Goal: Information Seeking & Learning: Learn about a topic

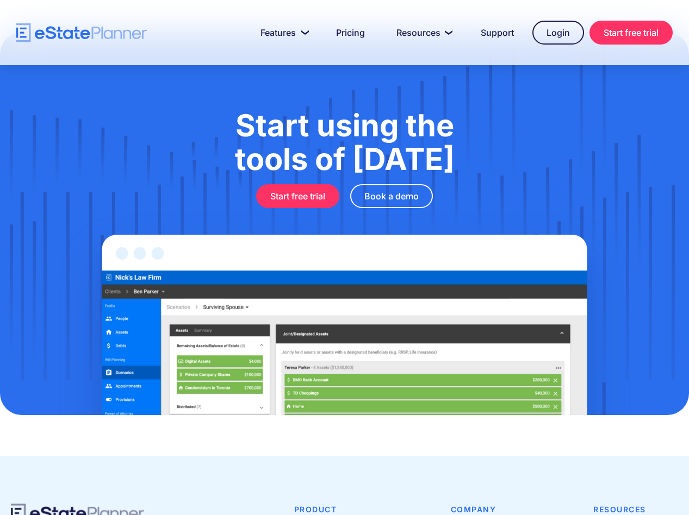
scroll to position [3547, 0]
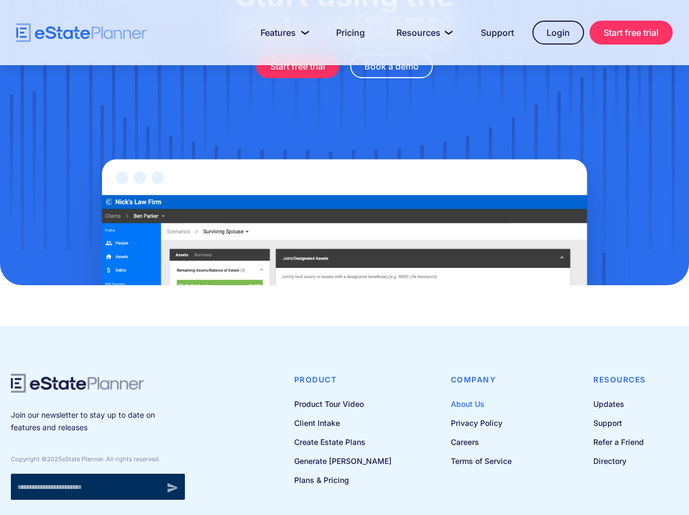
click at [459, 343] on link "About Us" at bounding box center [481, 404] width 61 height 14
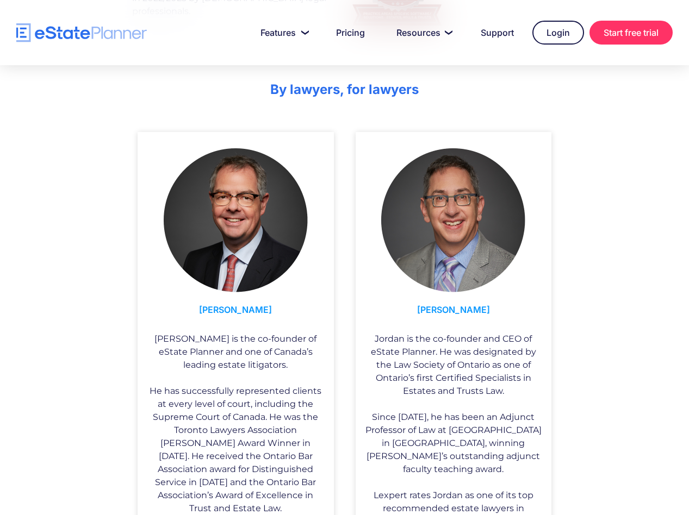
scroll to position [540, 0]
drag, startPoint x: 217, startPoint y: 310, endPoint x: 264, endPoint y: 311, distance: 46.8
click at [264, 311] on h3 "Ian Hull" at bounding box center [236, 311] width 180 height 29
copy h3 "Ian Hull"
drag, startPoint x: 428, startPoint y: 308, endPoint x: 489, endPoint y: 305, distance: 61.0
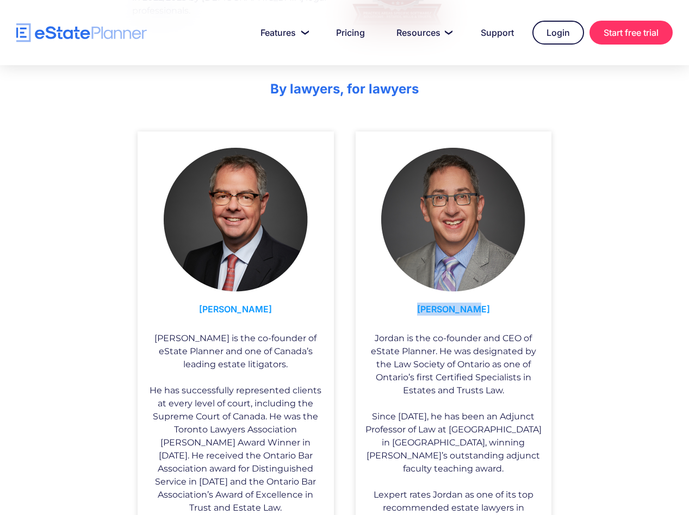
click at [489, 305] on h3 "Jordan Atin" at bounding box center [454, 311] width 180 height 29
copy h3 "Jordan Atin"
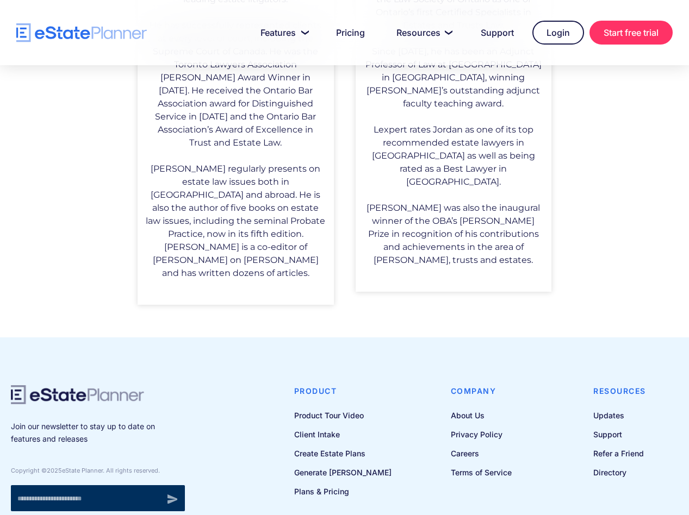
scroll to position [906, 0]
